Goal: Task Accomplishment & Management: Manage account settings

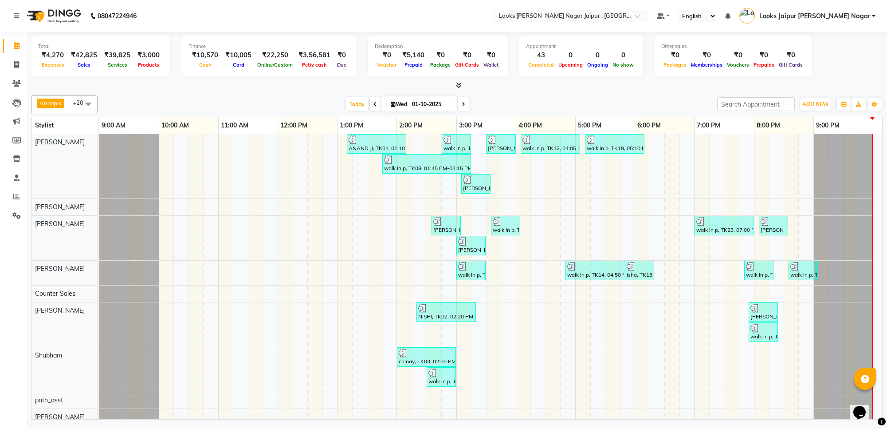
click at [447, 83] on div at bounding box center [457, 85] width 852 height 9
click at [458, 85] on icon at bounding box center [459, 85] width 6 height 7
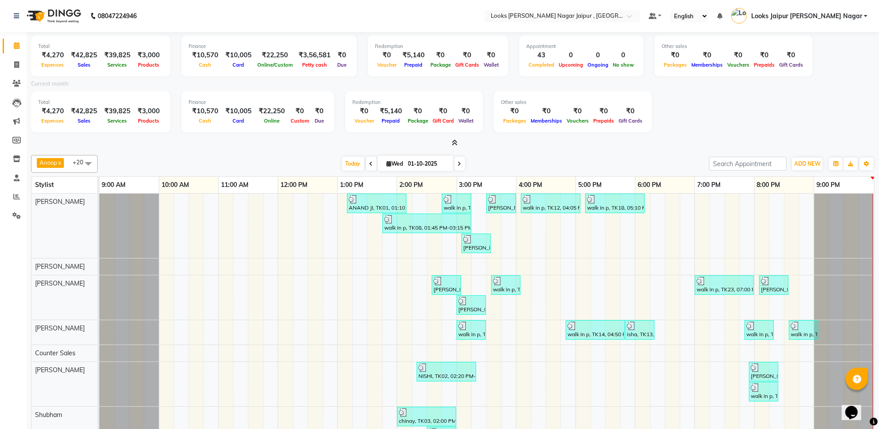
click at [456, 145] on icon at bounding box center [455, 142] width 6 height 7
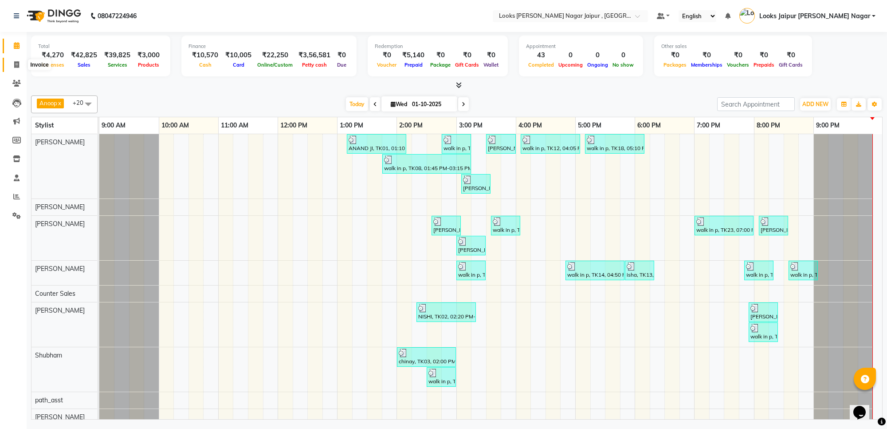
click at [22, 66] on span at bounding box center [17, 65] width 16 height 10
select select "4317"
select select "service"
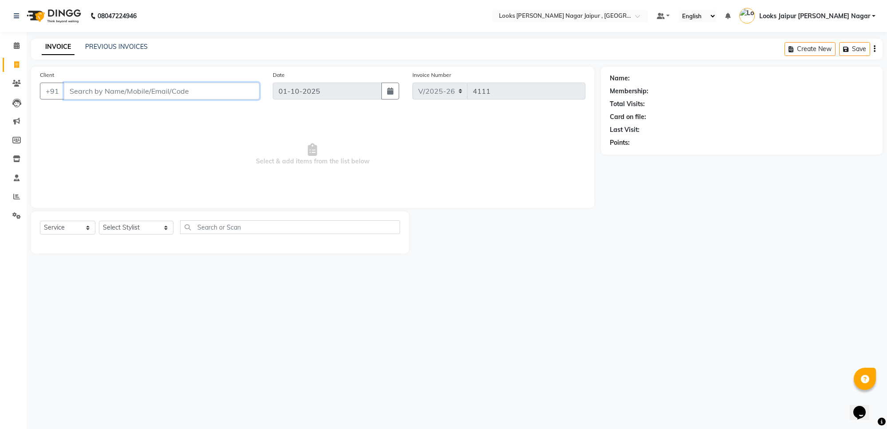
click at [116, 92] on input "Client" at bounding box center [162, 91] width 196 height 17
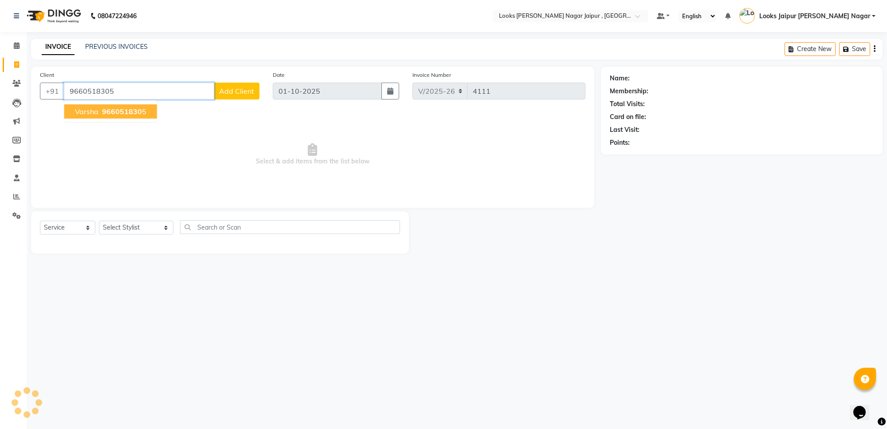
type input "9660518305"
select select "1: Object"
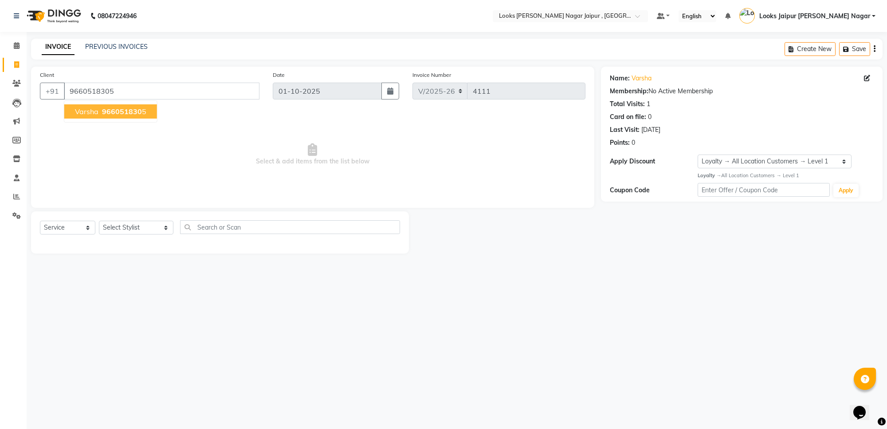
click at [184, 162] on span "Select & add items from the list below" at bounding box center [313, 154] width 546 height 89
click at [142, 225] on select "Select Stylist [PERSON_NAME] art Anoop [PERSON_NAME] Counter Sales [PERSON_NAME…" at bounding box center [136, 228] width 75 height 14
select select "23560"
click at [99, 221] on select "Select Stylist [PERSON_NAME] art Anoop [PERSON_NAME] Counter Sales [PERSON_NAME…" at bounding box center [136, 228] width 75 height 14
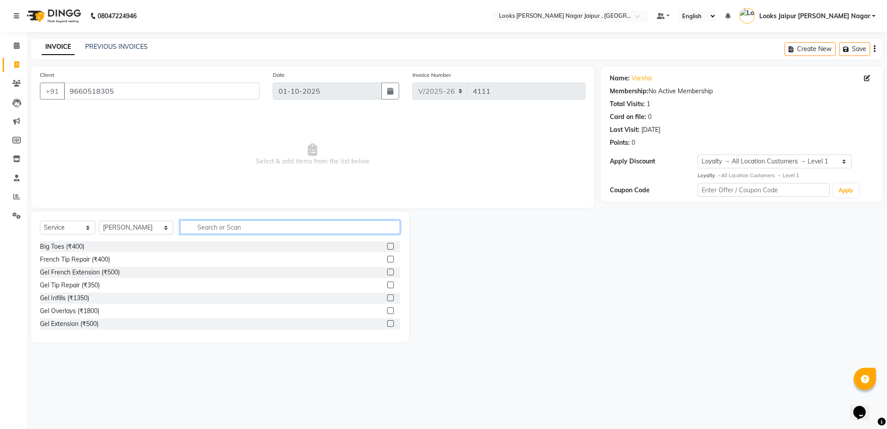
click at [192, 220] on input "text" at bounding box center [290, 227] width 220 height 14
type input "high"
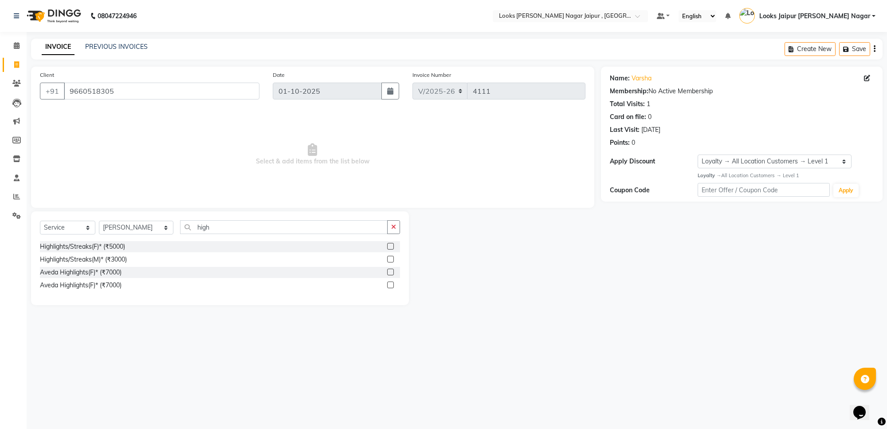
click at [392, 245] on label at bounding box center [390, 246] width 7 height 7
click at [392, 245] on input "checkbox" at bounding box center [390, 247] width 6 height 6
checkbox input "true"
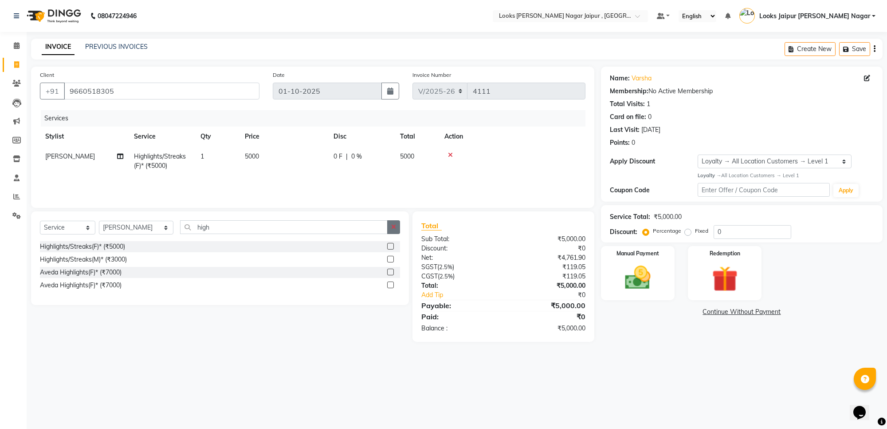
click at [394, 225] on icon "button" at bounding box center [393, 227] width 5 height 6
click at [67, 156] on span "[PERSON_NAME]" at bounding box center [70, 156] width 50 height 8
select select "23560"
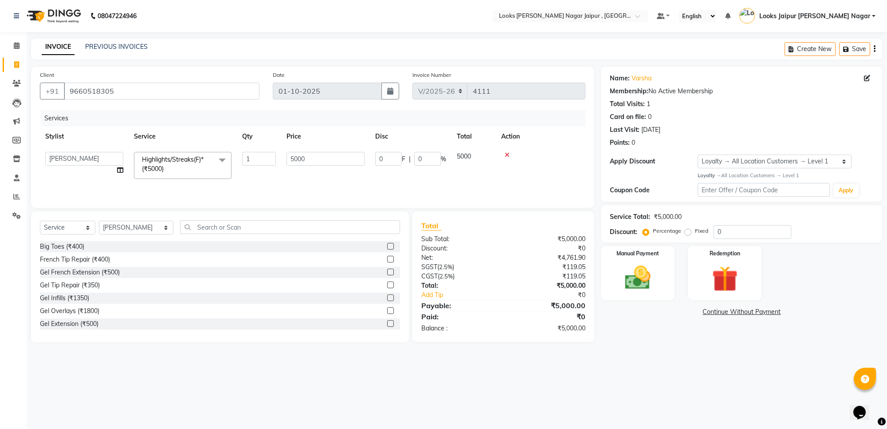
click at [69, 152] on select "Anjali_nail art Anoop [PERSON_NAME] Counter Sales [PERSON_NAME] Looks Jaipur [P…" at bounding box center [84, 159] width 78 height 14
select select "23570"
click at [138, 219] on div "Select Service Product Membership Package Voucher Prepaid Gift Card Select Styl…" at bounding box center [220, 276] width 378 height 131
click at [197, 225] on input "text" at bounding box center [290, 227] width 220 height 14
type input "cut"
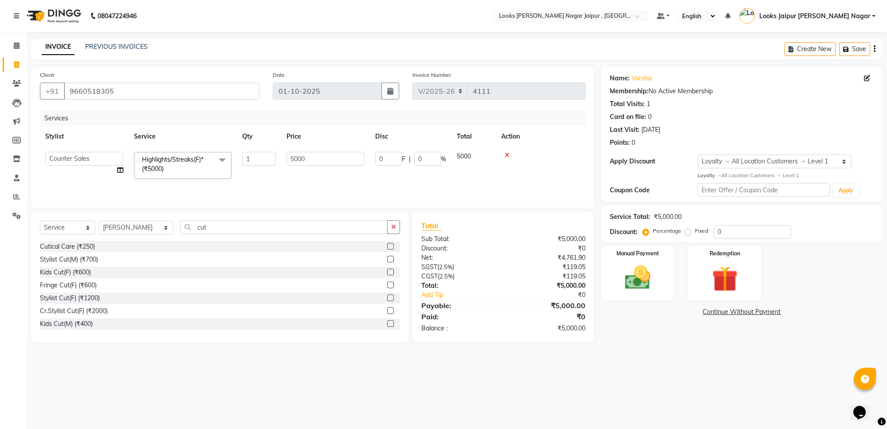
click at [387, 300] on label at bounding box center [390, 297] width 7 height 7
click at [387, 300] on input "checkbox" at bounding box center [390, 298] width 6 height 6
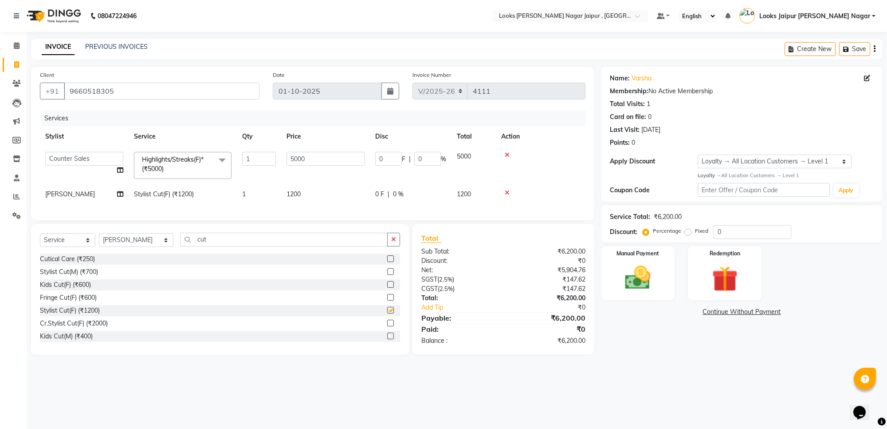
checkbox input "false"
click at [324, 153] on input "5000" at bounding box center [326, 159] width 78 height 14
type input "5"
type input "9"
type input "9480"
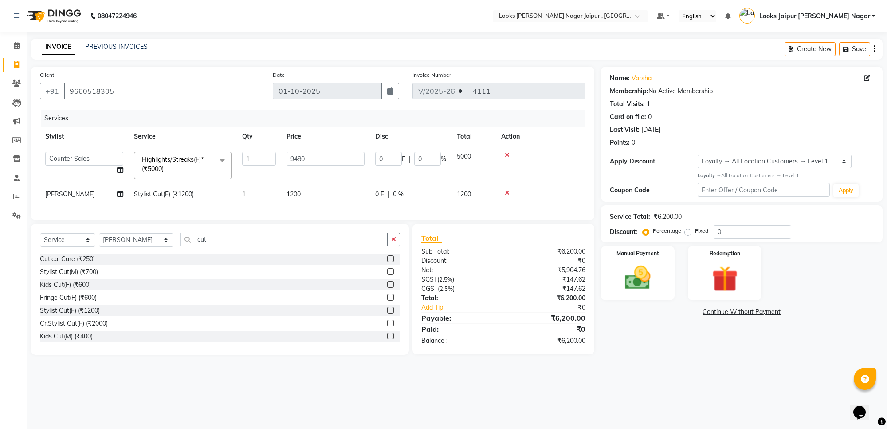
drag, startPoint x: 285, startPoint y: 198, endPoint x: 347, endPoint y: 194, distance: 61.8
click at [287, 198] on td "1200" at bounding box center [325, 194] width 89 height 20
select select "23560"
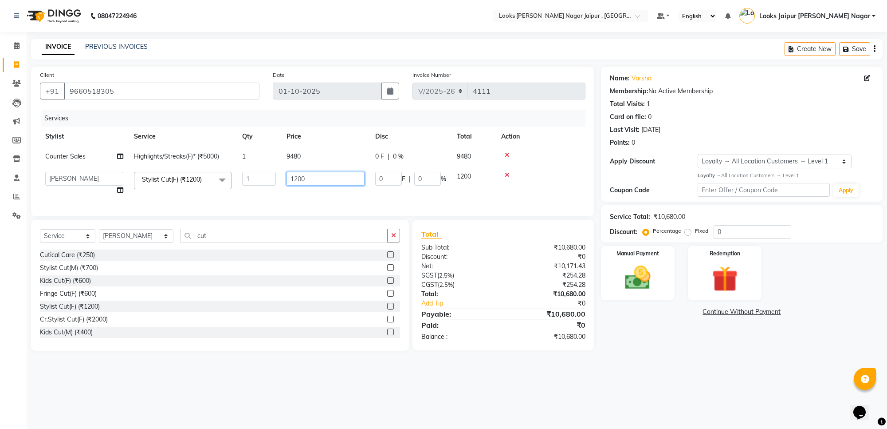
click at [352, 183] on input "1200" at bounding box center [326, 179] width 78 height 14
type input "1260"
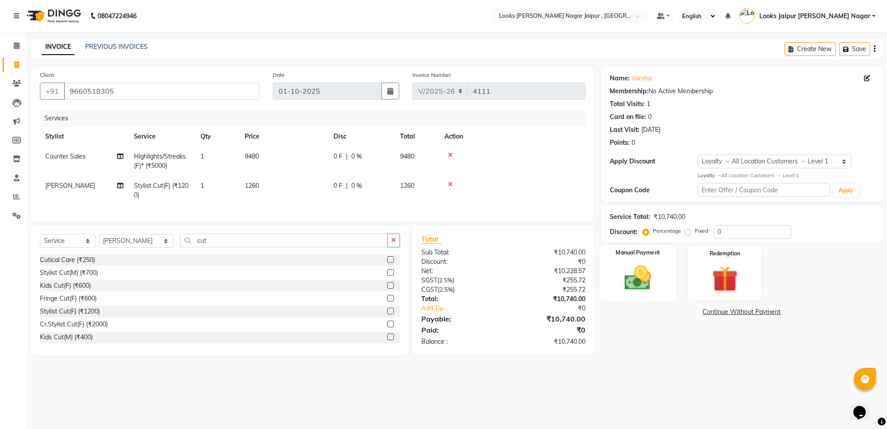
click at [634, 271] on img at bounding box center [637, 277] width 43 height 31
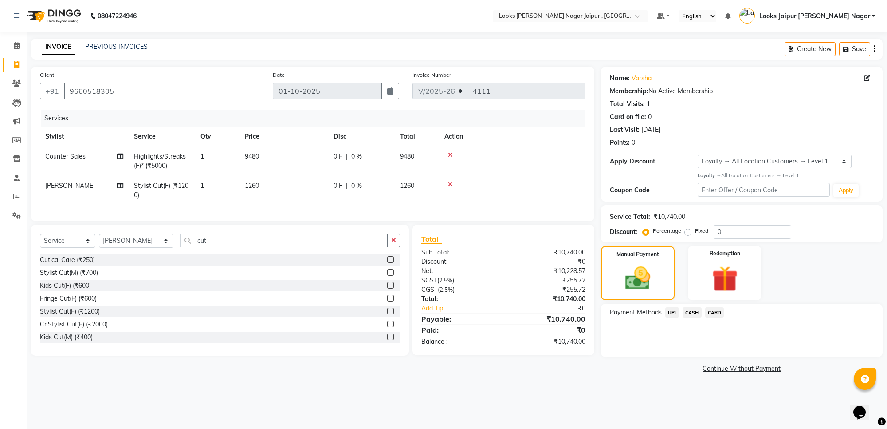
drag, startPoint x: 668, startPoint y: 308, endPoint x: 727, endPoint y: 376, distance: 90.6
click at [667, 308] on span "UPI" at bounding box center [673, 312] width 14 height 10
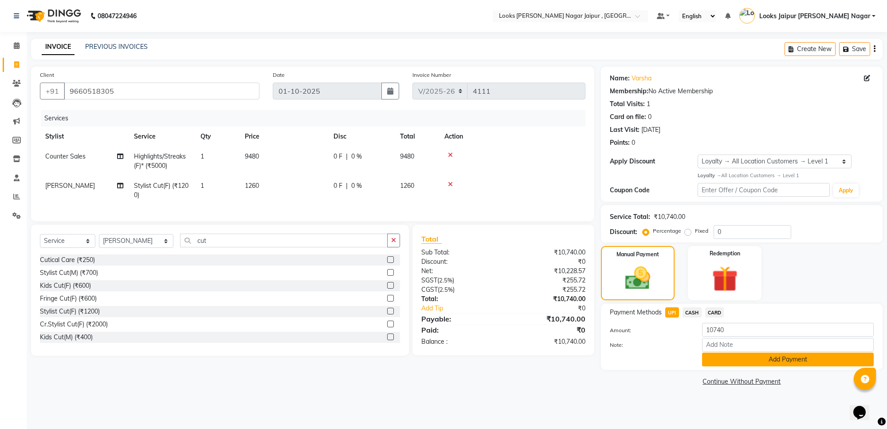
click at [747, 360] on button "Add Payment" at bounding box center [788, 359] width 172 height 14
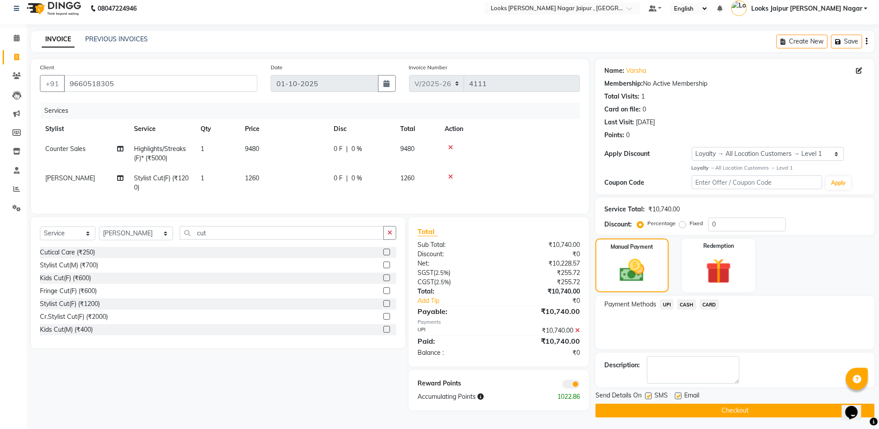
scroll to position [10, 0]
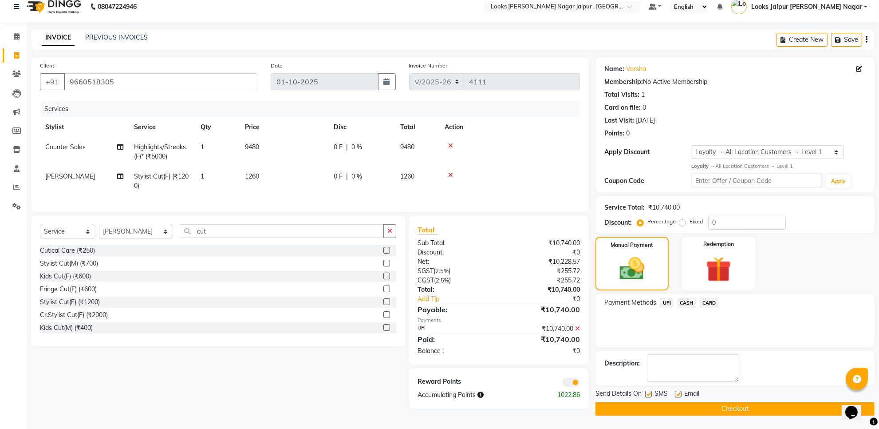
drag, startPoint x: 647, startPoint y: 393, endPoint x: 662, endPoint y: 386, distance: 15.9
click at [648, 392] on label at bounding box center [648, 393] width 7 height 7
click at [648, 392] on input "checkbox" at bounding box center [648, 394] width 6 height 6
checkbox input "false"
click at [679, 392] on label at bounding box center [678, 393] width 7 height 7
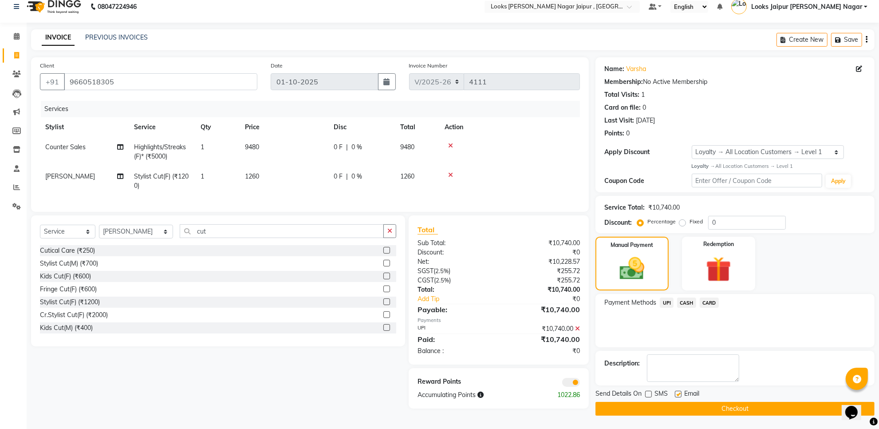
click at [679, 392] on input "checkbox" at bounding box center [678, 394] width 6 height 6
checkbox input "false"
click at [679, 405] on button "Checkout" at bounding box center [734, 409] width 279 height 14
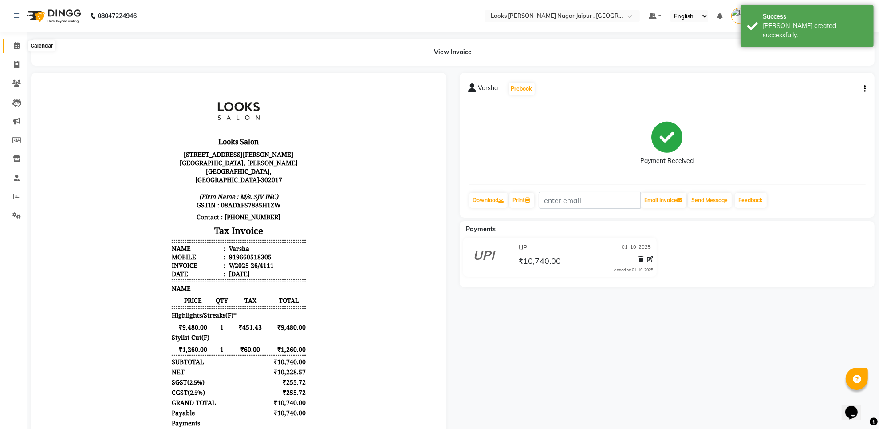
click at [24, 45] on span at bounding box center [17, 46] width 16 height 10
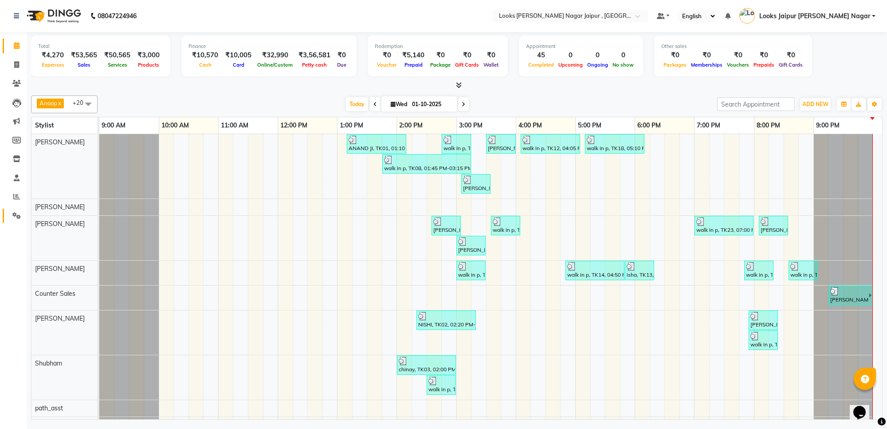
click at [21, 209] on link "Settings" at bounding box center [13, 216] width 21 height 15
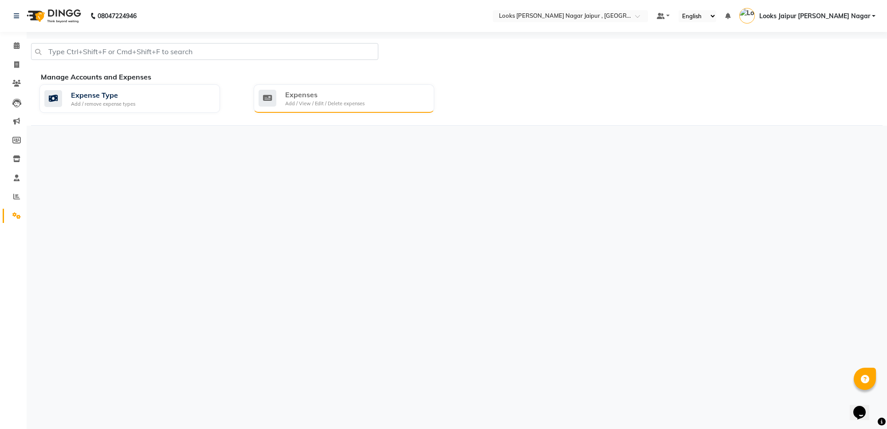
click at [295, 103] on div "Add / View / Edit / Delete expenses" at bounding box center [324, 104] width 79 height 8
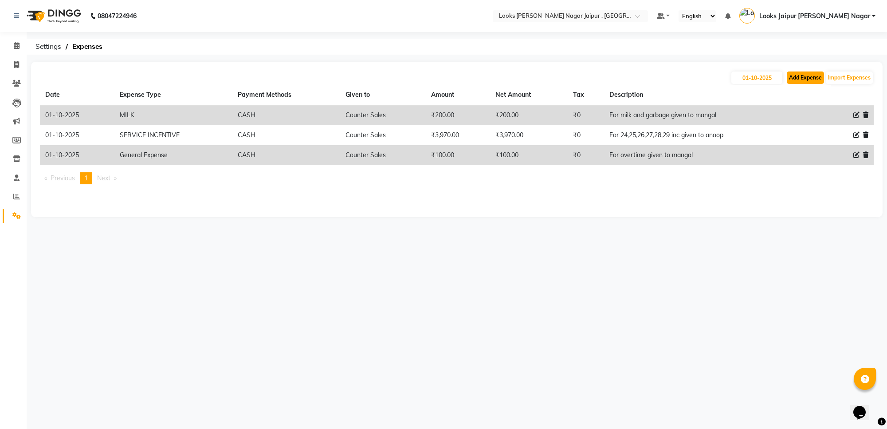
click at [815, 80] on button "Add Expense" at bounding box center [805, 77] width 37 height 12
select select "1"
select select "3122"
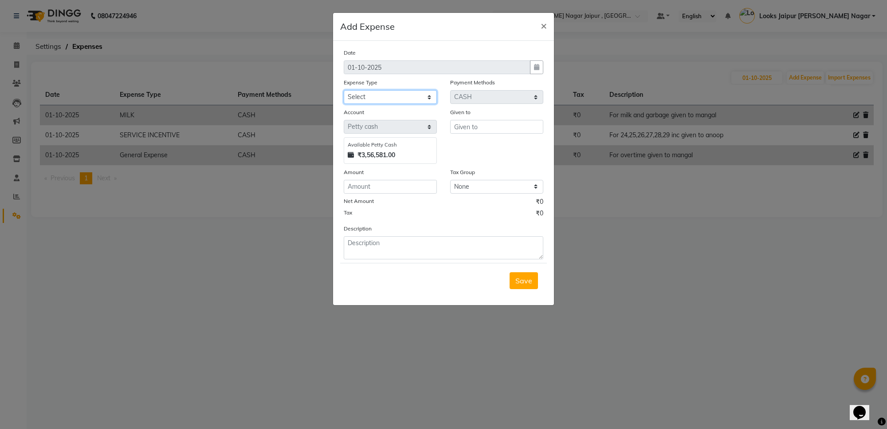
click at [371, 94] on select "Select Accommodation Aesthetics Bank Deposit BLINKIT Cash Handover Client Refun…" at bounding box center [390, 97] width 93 height 14
select select "23749"
click at [344, 90] on select "Select Accommodation Aesthetics Bank Deposit BLINKIT Cash Handover Client Refun…" at bounding box center [390, 97] width 93 height 14
click at [477, 129] on input "text" at bounding box center [496, 127] width 93 height 14
click at [451, 149] on button "Cou nter Sales" at bounding box center [486, 145] width 70 height 14
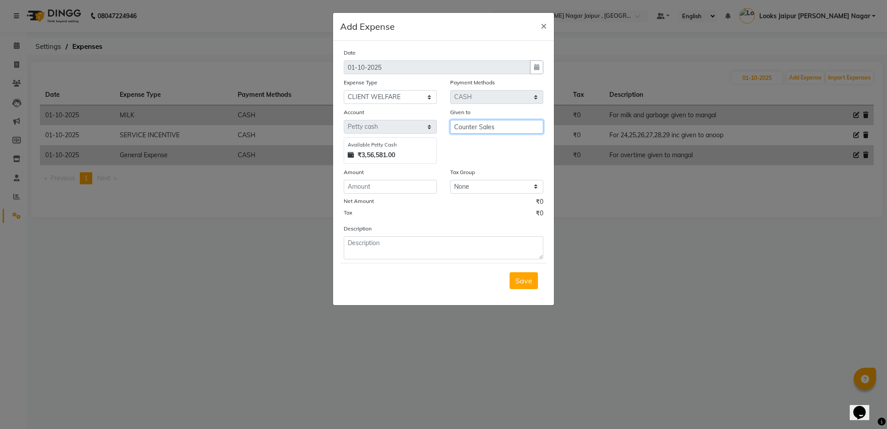
type input "Counter Sales"
click at [404, 189] on input "number" at bounding box center [390, 187] width 93 height 14
type input "200"
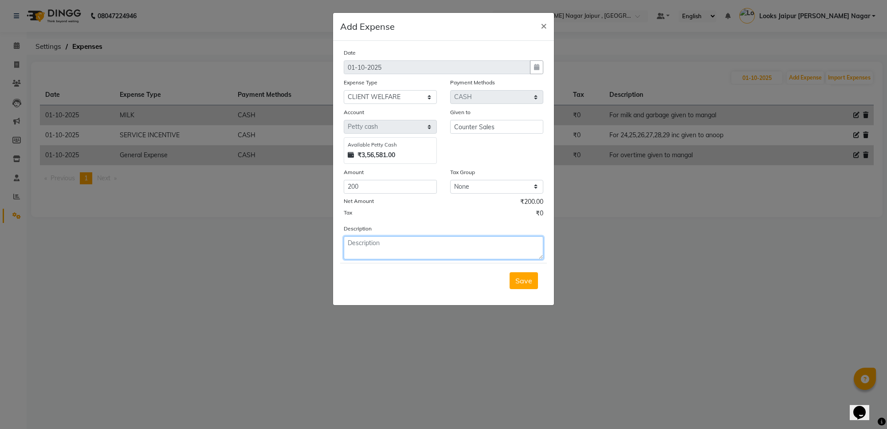
click at [400, 251] on textarea at bounding box center [444, 247] width 200 height 23
type textarea "client snack amount given to [PERSON_NAME]"
click at [520, 282] on span "Save" at bounding box center [524, 280] width 17 height 9
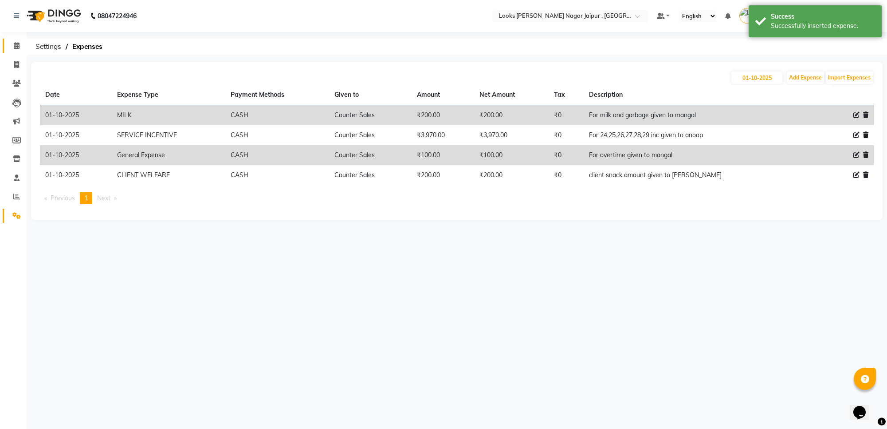
click at [7, 46] on link "Calendar" at bounding box center [13, 46] width 21 height 15
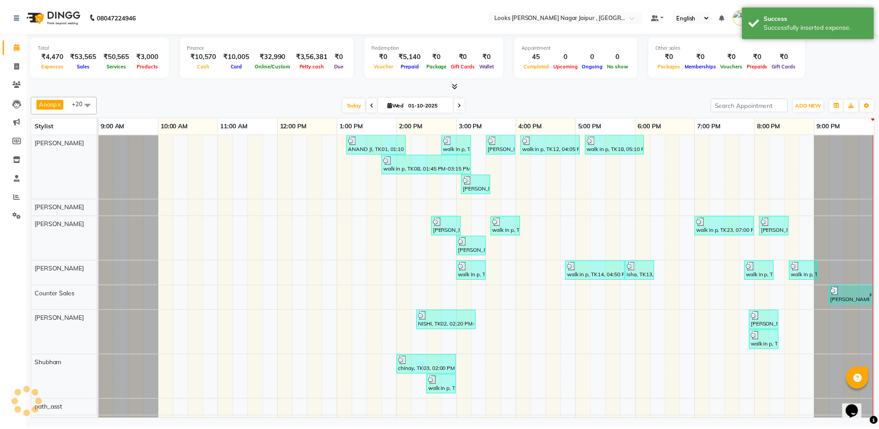
scroll to position [0, 1]
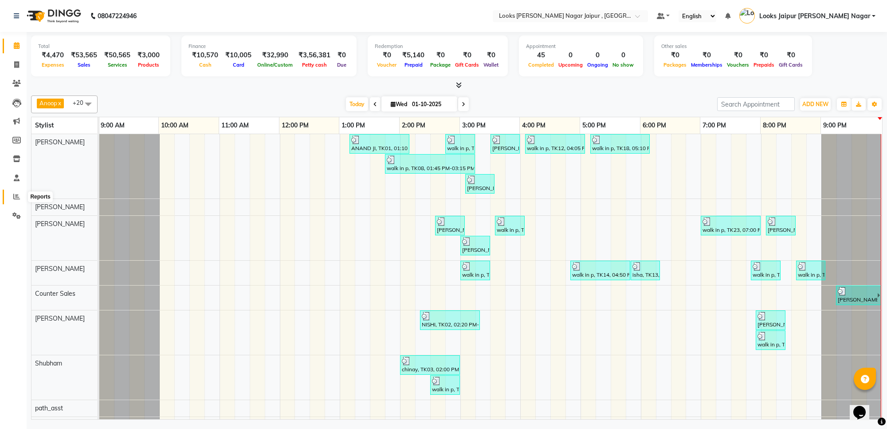
click at [19, 201] on span at bounding box center [17, 197] width 16 height 10
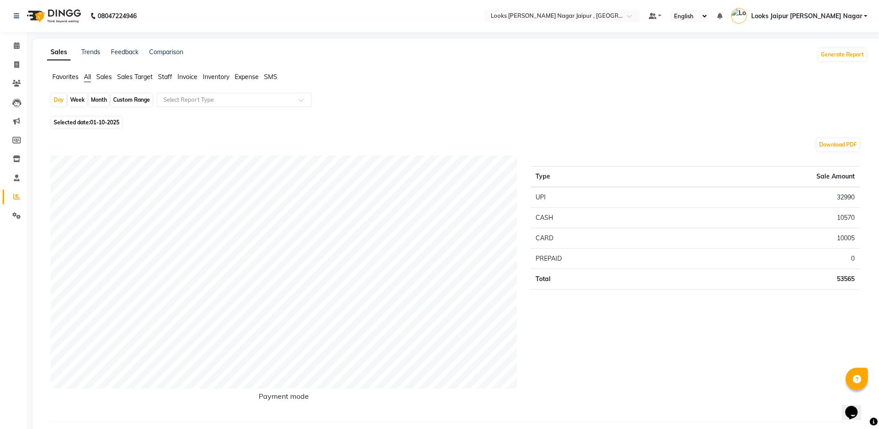
click at [160, 74] on span "Staff" at bounding box center [165, 77] width 14 height 8
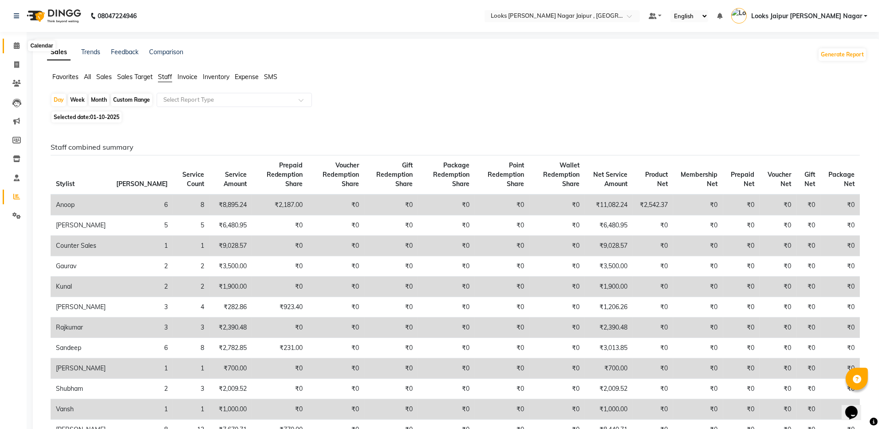
click at [19, 41] on span at bounding box center [17, 46] width 16 height 10
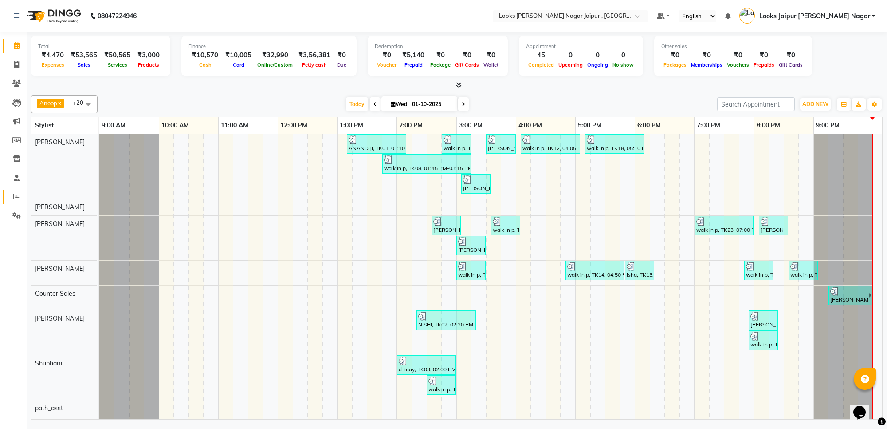
click at [16, 196] on icon at bounding box center [16, 196] width 7 height 7
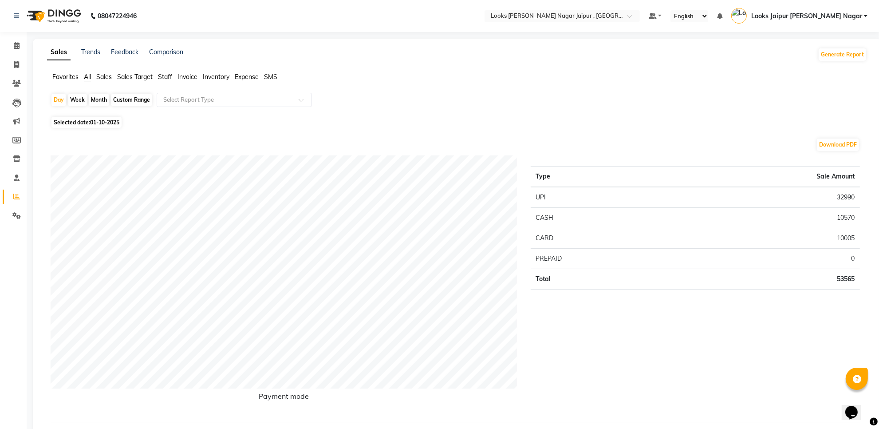
click at [172, 75] on ul "Favorites All Sales Sales Target Staff Invoice Inventory Expense SMS" at bounding box center [457, 77] width 820 height 10
click at [171, 76] on span "Staff" at bounding box center [165, 77] width 14 height 8
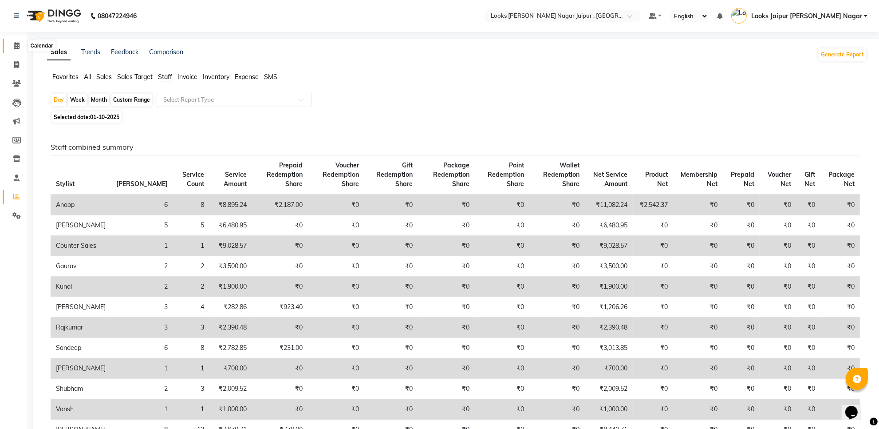
click at [20, 41] on span at bounding box center [17, 46] width 16 height 10
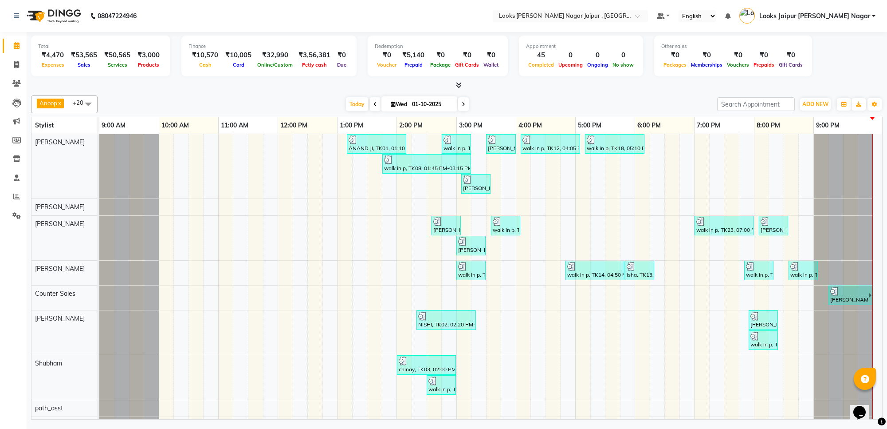
click at [458, 86] on icon at bounding box center [459, 85] width 6 height 7
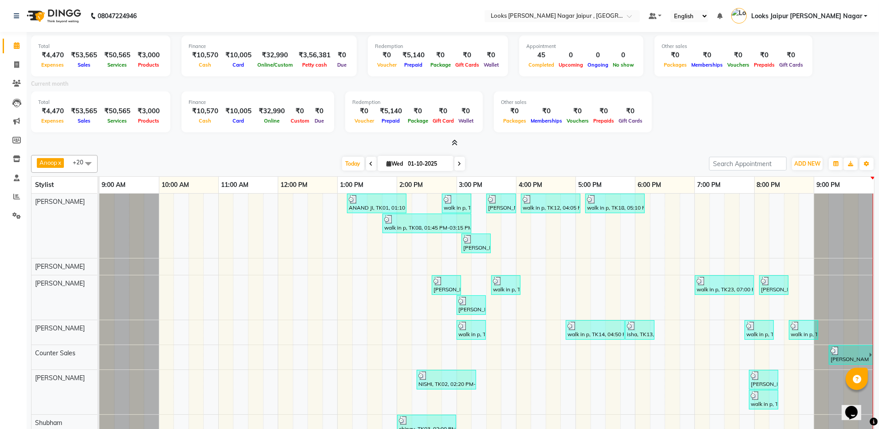
click at [454, 145] on icon at bounding box center [455, 142] width 6 height 7
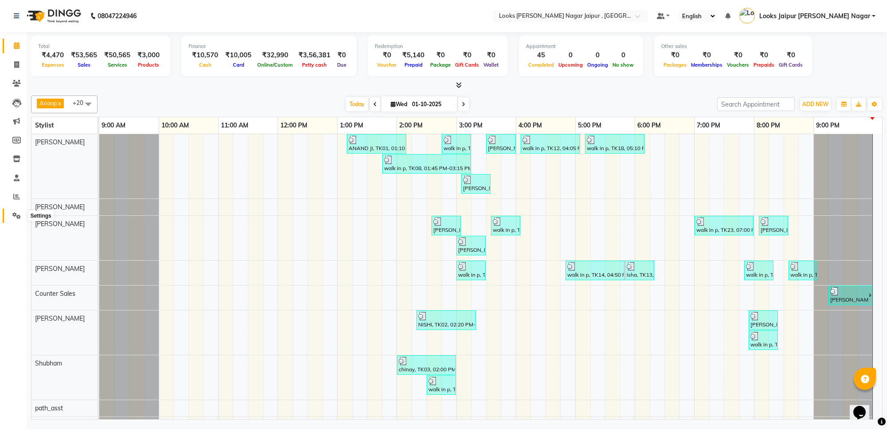
click at [9, 213] on span at bounding box center [17, 216] width 16 height 10
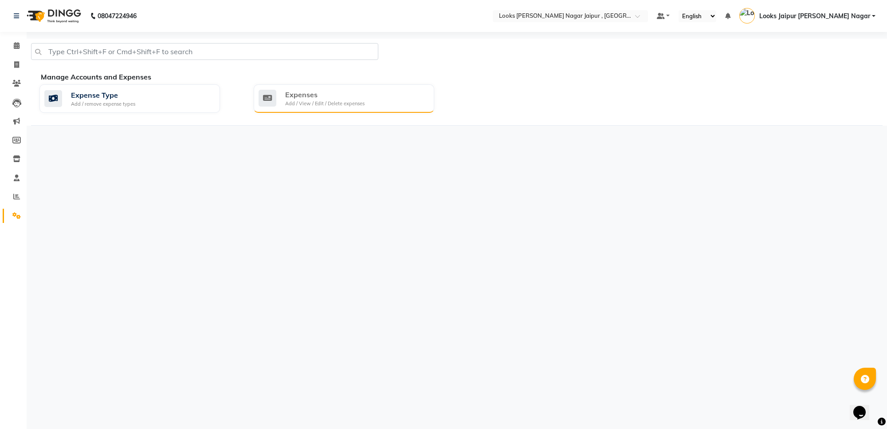
click at [369, 107] on div "Expenses Add / View / Edit / Delete expenses" at bounding box center [343, 98] width 169 height 18
